Goal: Navigation & Orientation: Go to known website

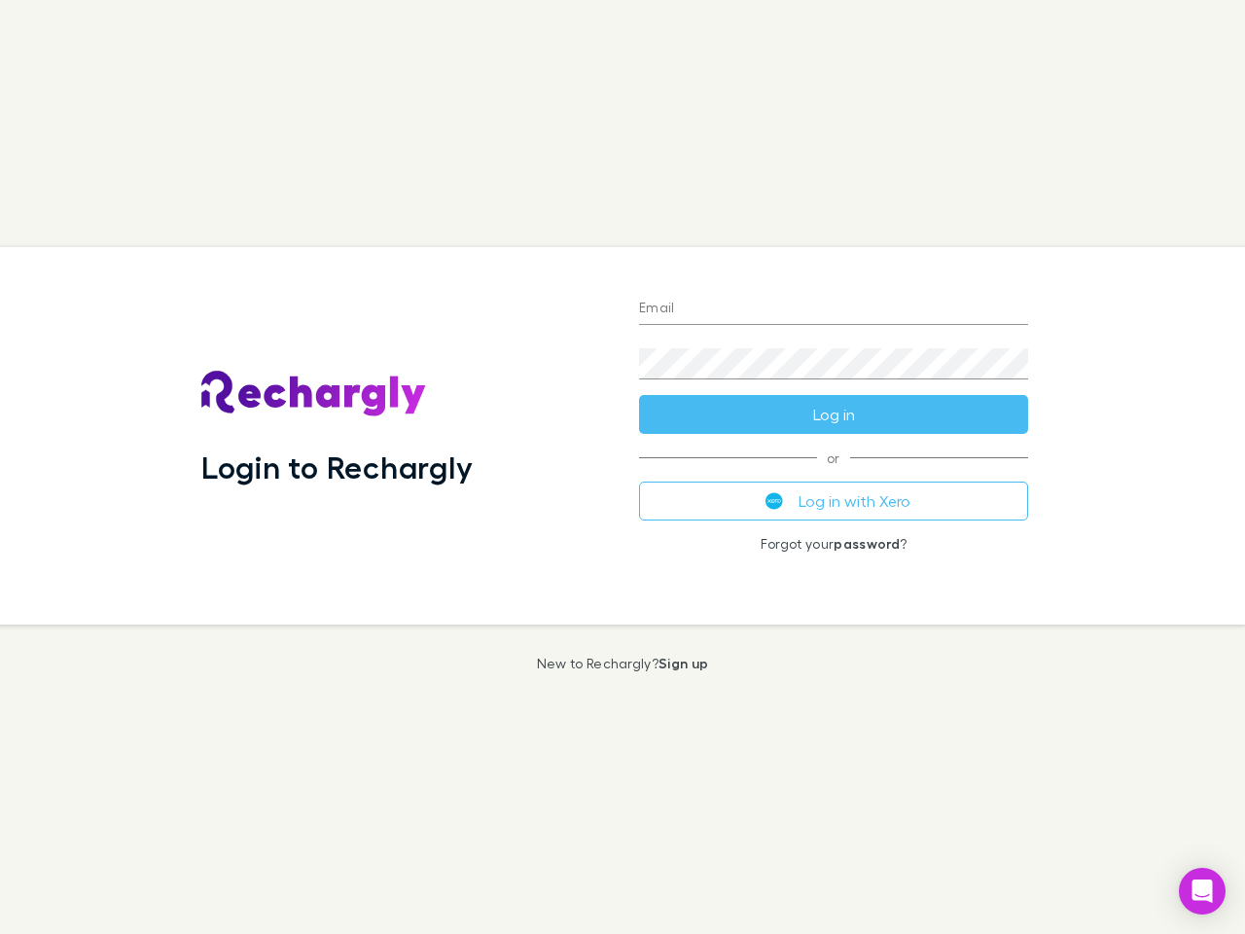
click at [622, 467] on div "Login to Rechargly" at bounding box center [405, 435] width 438 height 377
click at [834, 309] on input "Email" at bounding box center [833, 309] width 389 height 31
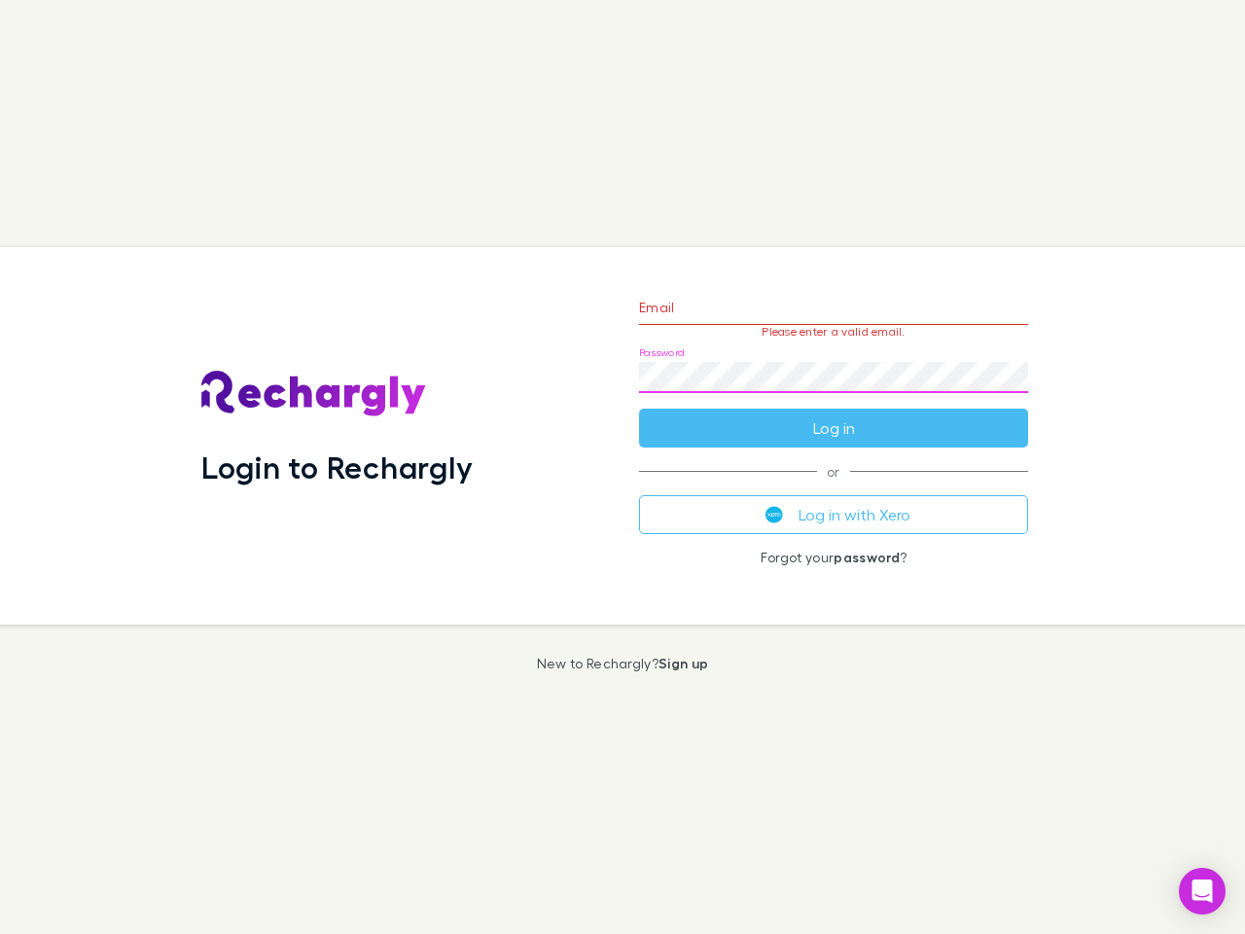
click at [834, 414] on form "Email Please enter a valid email. Password Log in" at bounding box center [833, 362] width 389 height 169
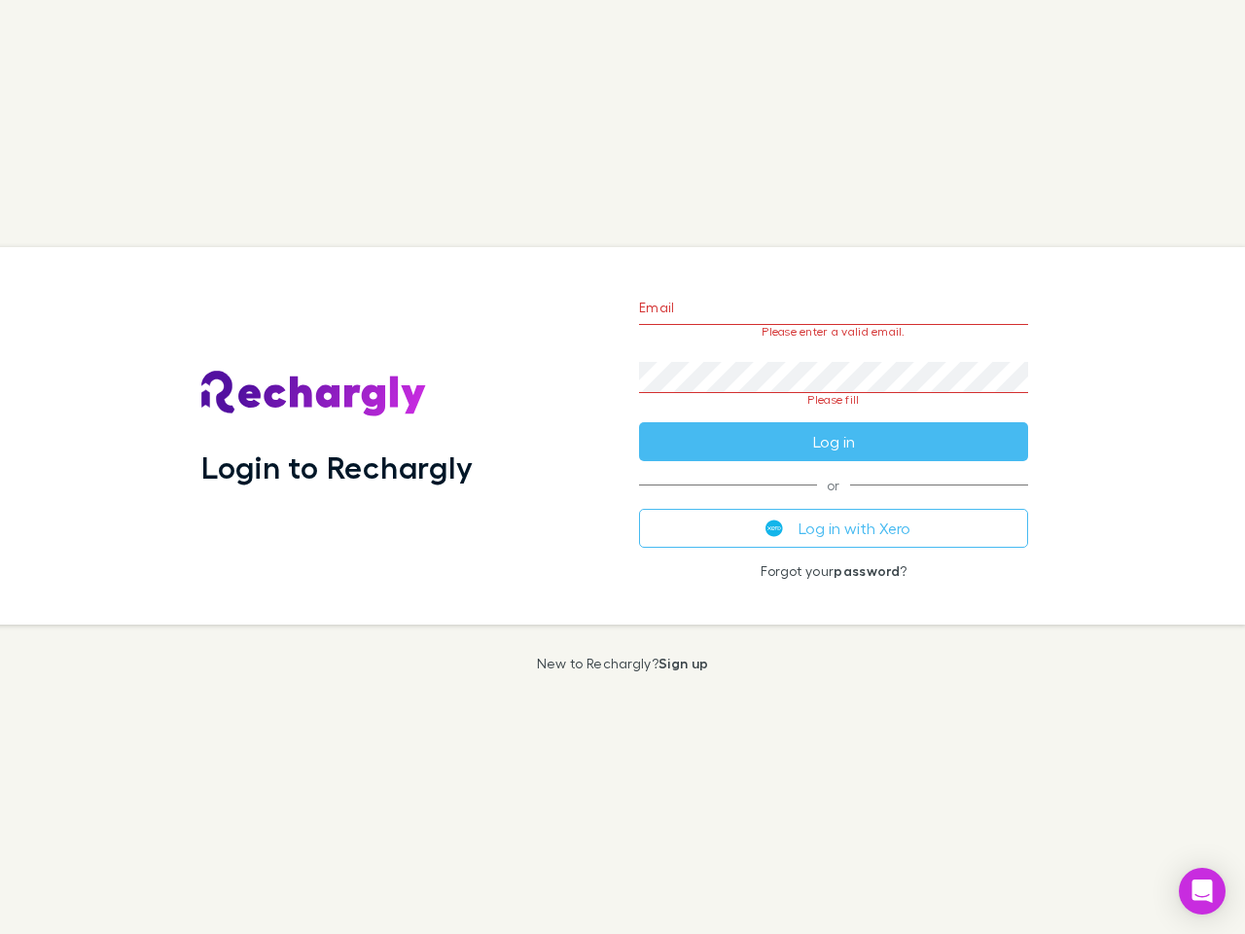
click at [834, 501] on div "Email Please enter a valid email. Password Please fill Log in or Log in with Xe…" at bounding box center [833, 435] width 420 height 377
click at [1202, 891] on icon "Open Intercom Messenger" at bounding box center [1202, 890] width 20 height 23
